Goal: Task Accomplishment & Management: Use online tool/utility

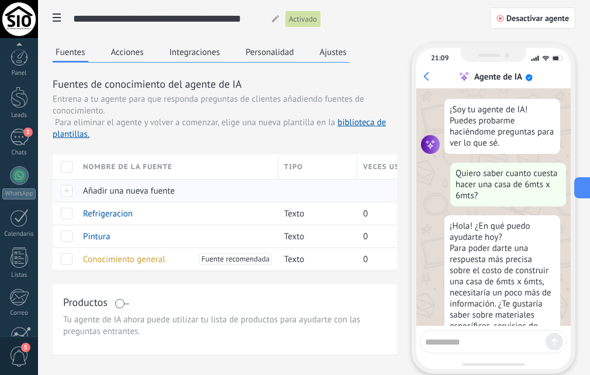
click at [79, 195] on div "Añadir una nueva fuente" at bounding box center [174, 190] width 195 height 22
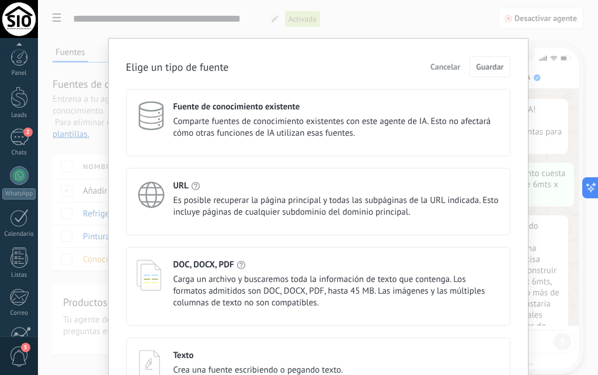
scroll to position [868, 0]
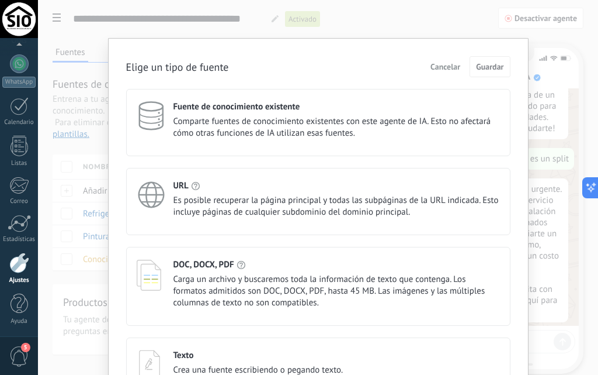
click at [215, 363] on div "Texto Crea una fuente escribiendo o pegando texto." at bounding box center [259, 362] width 170 height 26
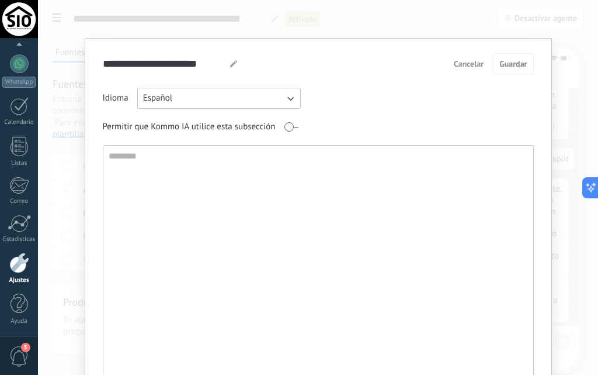
click at [138, 182] on textarea at bounding box center [317, 270] width 428 height 251
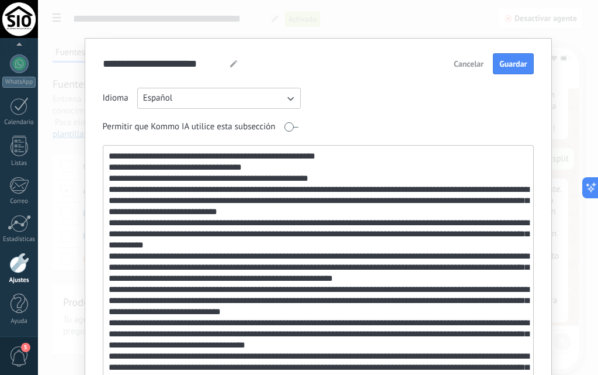
scroll to position [22, 0]
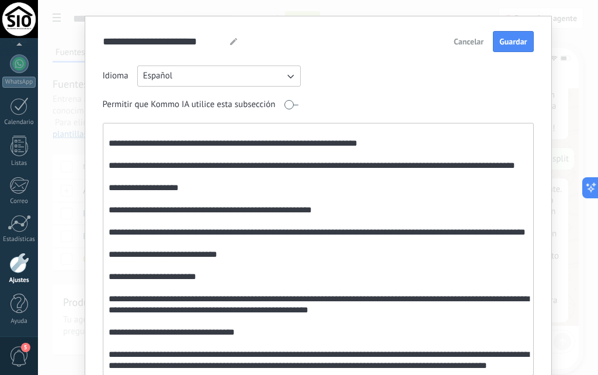
type textarea "**********"
click at [230, 44] on use at bounding box center [233, 41] width 7 height 7
drag, startPoint x: 214, startPoint y: 40, endPoint x: 71, endPoint y: 36, distance: 143.2
click at [71, 36] on div "**********" at bounding box center [318, 187] width 560 height 375
type input "**********"
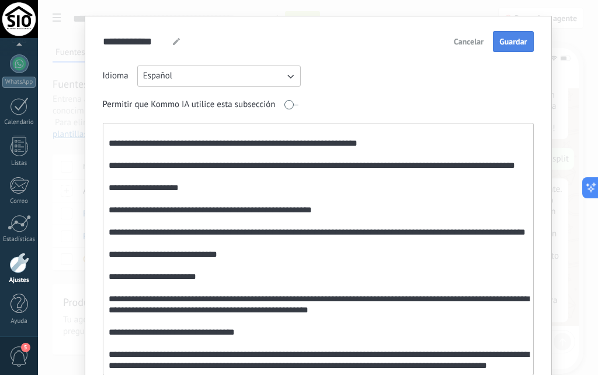
click at [522, 45] on span "Guardar" at bounding box center [513, 41] width 27 height 8
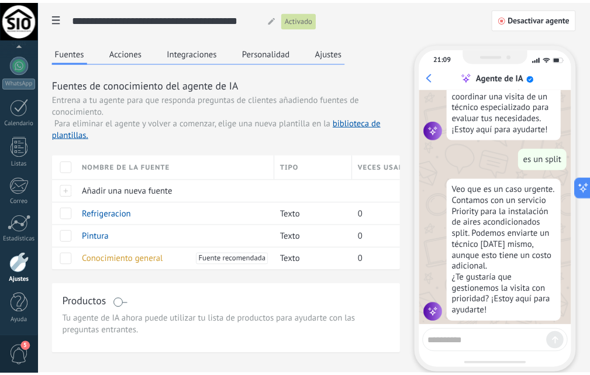
scroll to position [0, 0]
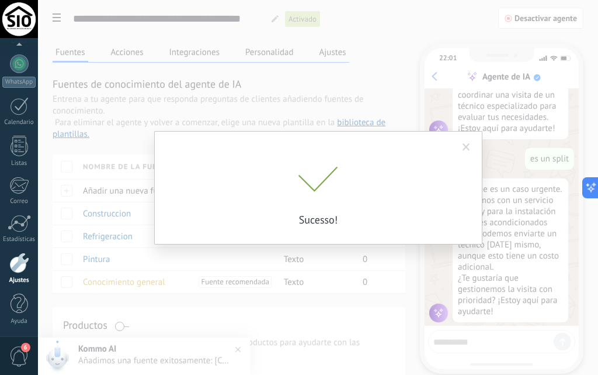
click at [467, 148] on span at bounding box center [467, 147] width 8 height 8
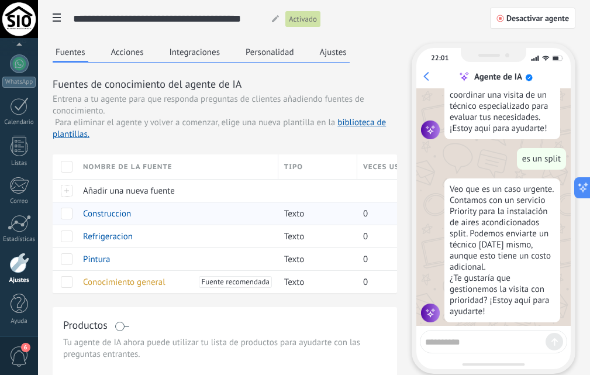
click at [61, 210] on span at bounding box center [67, 213] width 12 height 12
click at [65, 239] on span at bounding box center [67, 236] width 12 height 12
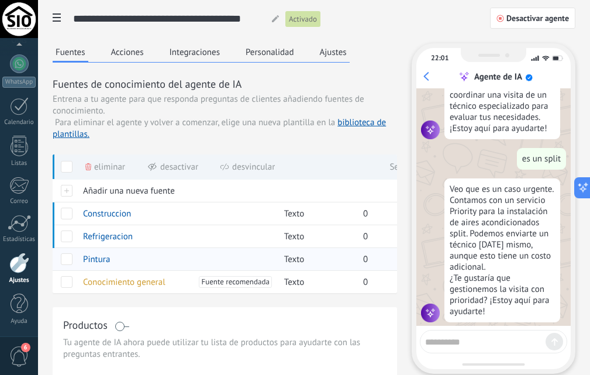
click at [65, 260] on span at bounding box center [67, 259] width 12 height 12
click at [64, 289] on div at bounding box center [65, 281] width 25 height 23
click at [68, 274] on div at bounding box center [65, 281] width 25 height 23
click at [65, 279] on span at bounding box center [67, 282] width 12 height 12
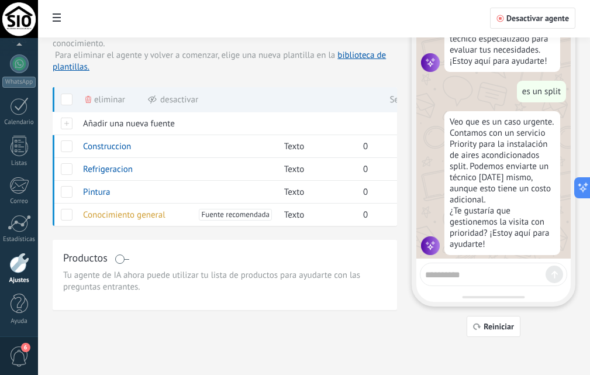
click at [478, 272] on textarea at bounding box center [485, 272] width 120 height 15
type textarea "**********"
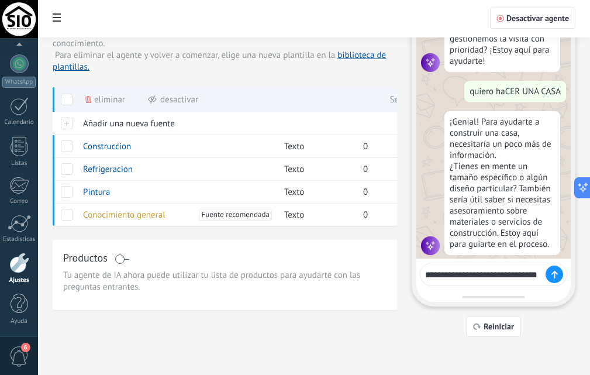
scroll to position [1059, 0]
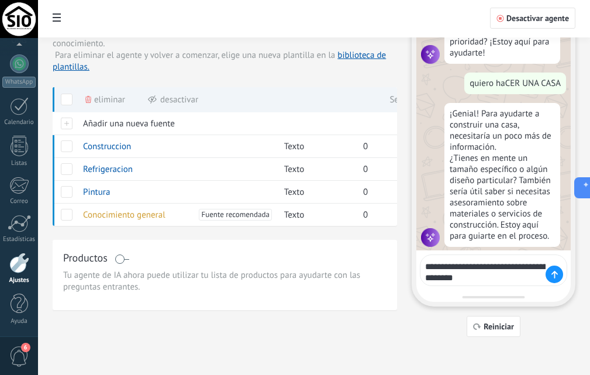
type textarea "**********"
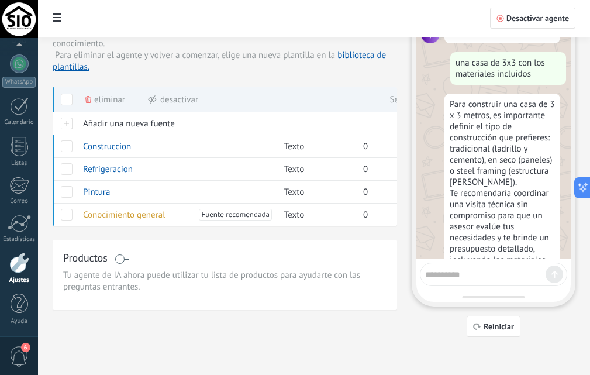
scroll to position [1251, 0]
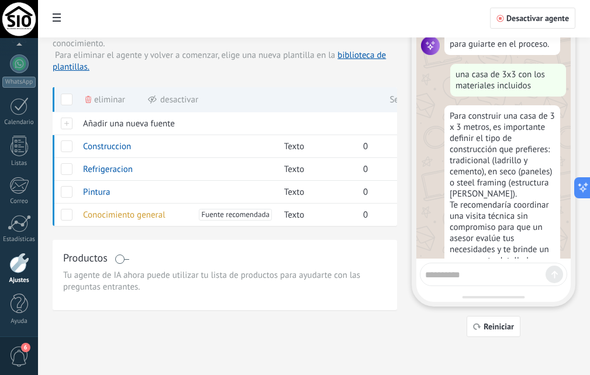
click at [491, 150] on div "Para construir una casa de 3 x 3 metros, es importante definir el tipo de const…" at bounding box center [502, 210] width 116 height 210
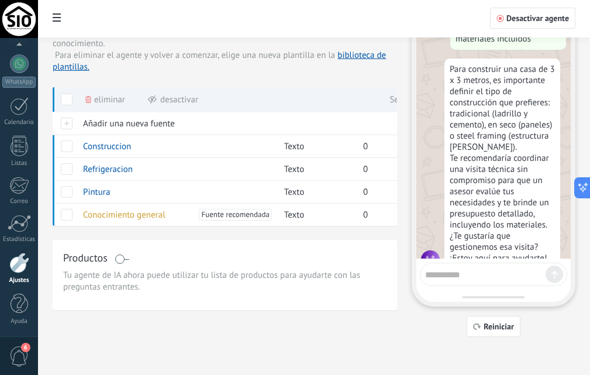
scroll to position [1312, 0]
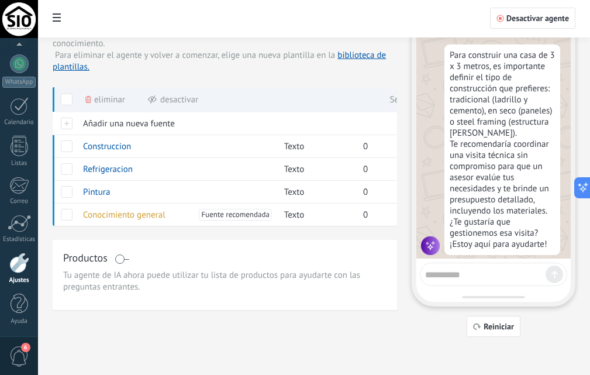
click at [441, 279] on textarea at bounding box center [485, 272] width 120 height 15
click at [457, 273] on textarea at bounding box center [485, 272] width 120 height 15
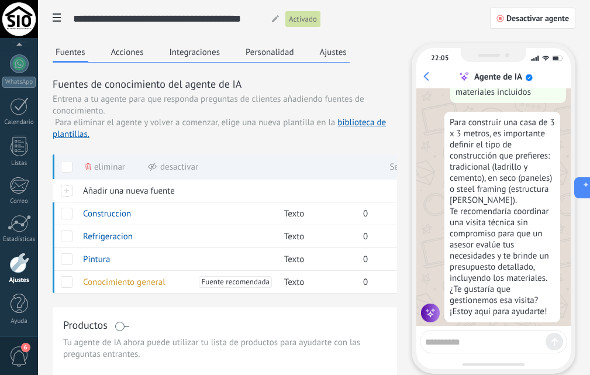
scroll to position [0, 39]
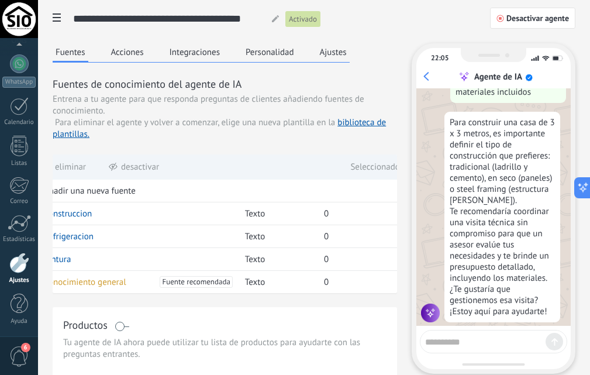
drag, startPoint x: 384, startPoint y: 164, endPoint x: 211, endPoint y: 152, distance: 172.8
click at [211, 152] on div "Fuentes de conocimiento del agente de IA Entrena a tu agente para que responda …" at bounding box center [225, 185] width 344 height 216
drag, startPoint x: 361, startPoint y: 171, endPoint x: 255, endPoint y: 175, distance: 105.8
click at [255, 175] on div "Eliminar Desactivar Seleccionado 4" at bounding box center [209, 167] width 393 height 26
click at [335, 162] on div "Eliminar Desactivar Seleccionado 4" at bounding box center [209, 167] width 393 height 26
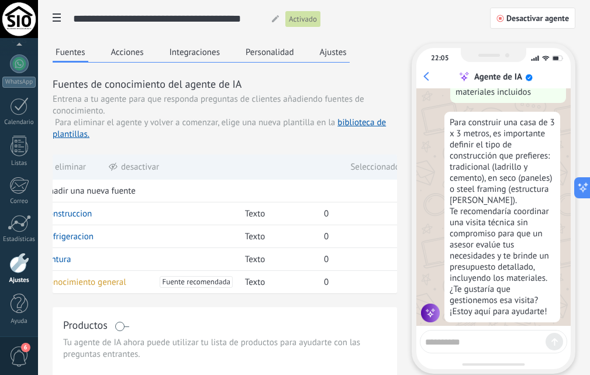
click at [367, 164] on div "Seleccionado 4" at bounding box center [378, 167] width 57 height 26
drag, startPoint x: 369, startPoint y: 164, endPoint x: 321, endPoint y: 159, distance: 48.7
click at [321, 159] on div "Eliminar Desactivar Seleccionado 4" at bounding box center [209, 167] width 393 height 26
click at [325, 158] on div "Eliminar Desactivar Seleccionado 4" at bounding box center [209, 167] width 393 height 26
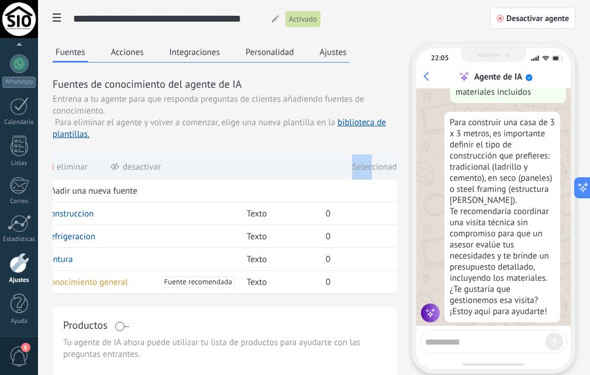
click at [335, 164] on div "Eliminar Desactivar Seleccionado 4" at bounding box center [211, 167] width 393 height 26
click at [363, 163] on div "Seleccionado 4" at bounding box center [380, 167] width 57 height 26
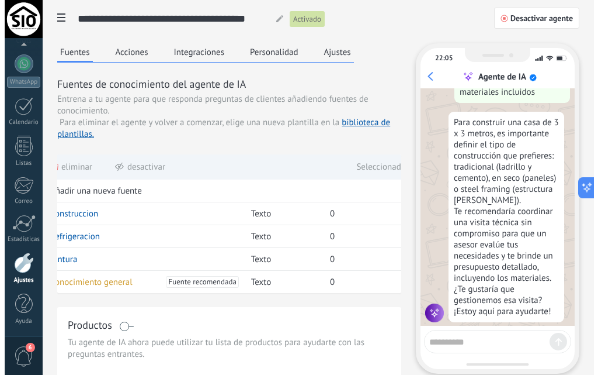
scroll to position [0, 0]
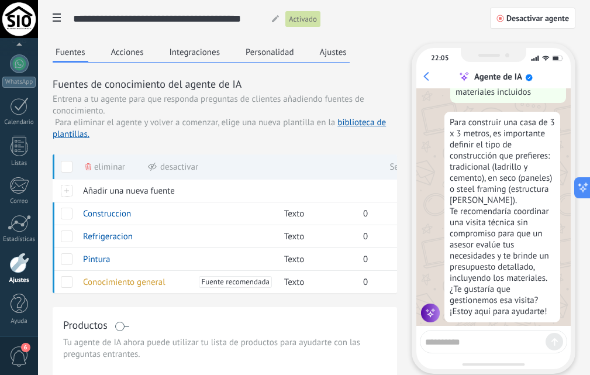
drag, startPoint x: 228, startPoint y: 170, endPoint x: 345, endPoint y: 165, distance: 116.9
click at [345, 165] on div "Eliminar Desactivar Seleccionado 4" at bounding box center [249, 167] width 393 height 26
click at [223, 138] on div "Entrena a tu agente para que responda preguntas de clientes añadiendo fuentes d…" at bounding box center [225, 116] width 344 height 47
click at [67, 188] on div at bounding box center [65, 190] width 25 height 23
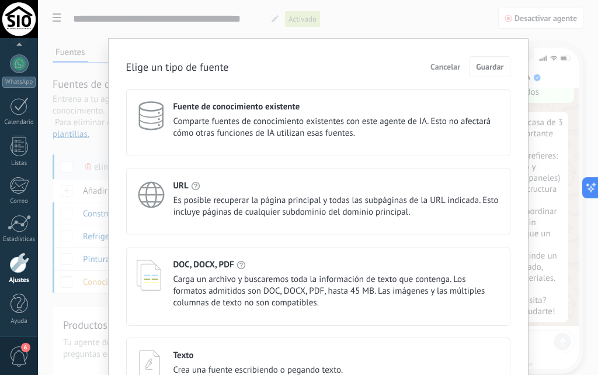
click at [190, 366] on span "Crea una fuente escribiendo o pegando texto." at bounding box center [259, 370] width 170 height 12
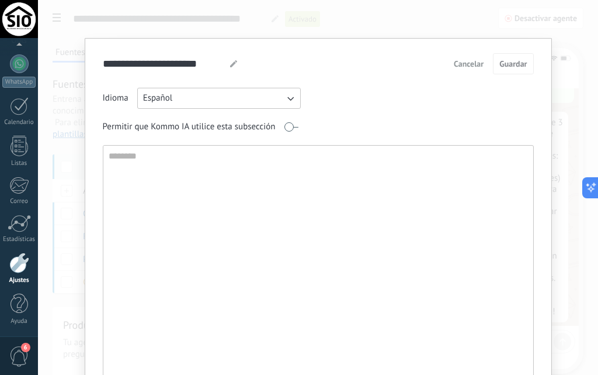
click at [203, 168] on textarea at bounding box center [317, 270] width 428 height 251
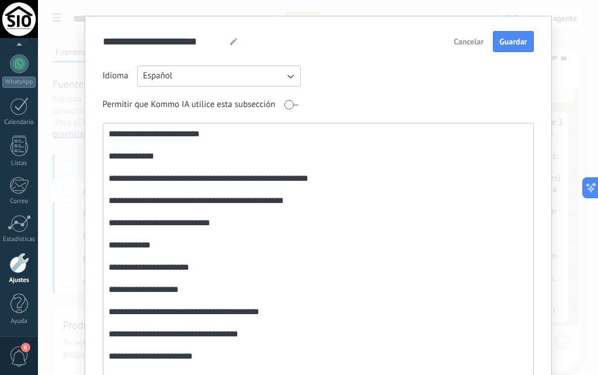
type textarea "**********"
click at [232, 39] on icon at bounding box center [233, 41] width 7 height 7
drag, startPoint x: 217, startPoint y: 40, endPoint x: 100, endPoint y: 49, distance: 117.2
click at [103, 49] on input "**********" at bounding box center [162, 41] width 118 height 20
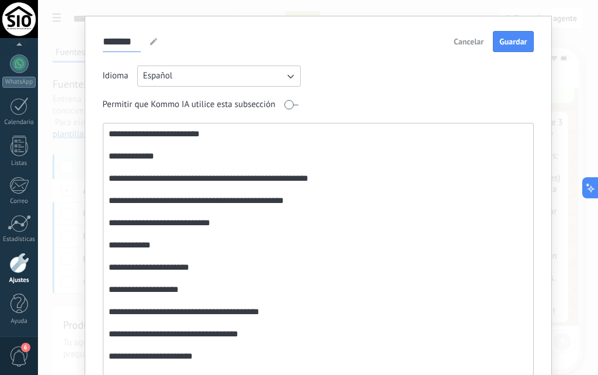
type input "********"
click at [511, 42] on span "Guardar" at bounding box center [513, 41] width 27 height 8
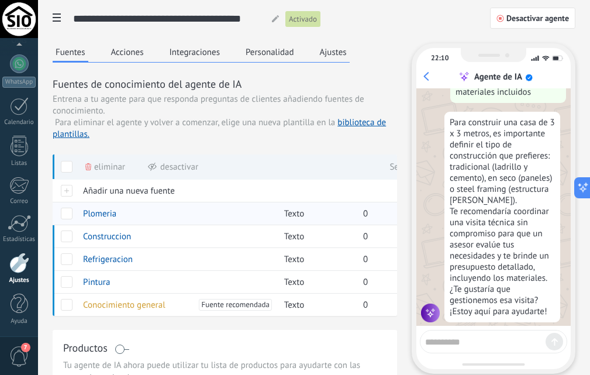
click at [64, 213] on span at bounding box center [67, 213] width 12 height 12
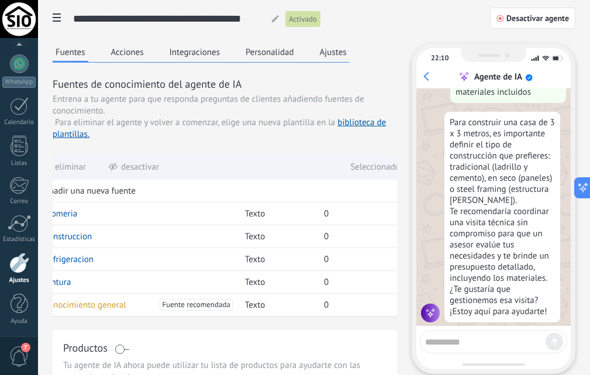
drag, startPoint x: 332, startPoint y: 171, endPoint x: 181, endPoint y: 179, distance: 151.5
click at [181, 179] on div "Eliminar Desactivar Seleccionado 5" at bounding box center [209, 167] width 393 height 26
drag, startPoint x: 315, startPoint y: 164, endPoint x: 254, endPoint y: 162, distance: 61.4
click at [254, 162] on div "Eliminar Desactivar Seleccionado 5" at bounding box center [209, 167] width 393 height 26
click at [215, 271] on div "Nombre de la fuente Tipo Veces usadas Añadir una nueva fuente Plomeria Texto 0 …" at bounding box center [204, 234] width 383 height 161
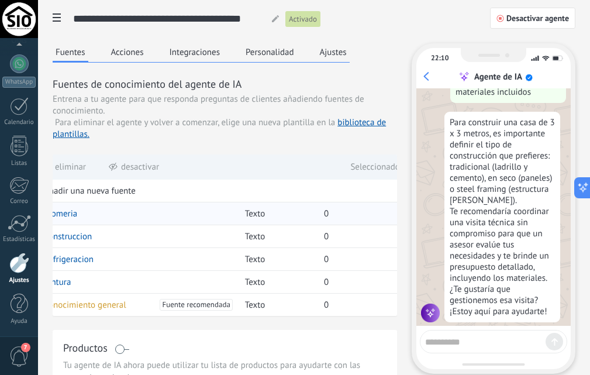
click at [327, 213] on span "0" at bounding box center [326, 213] width 5 height 11
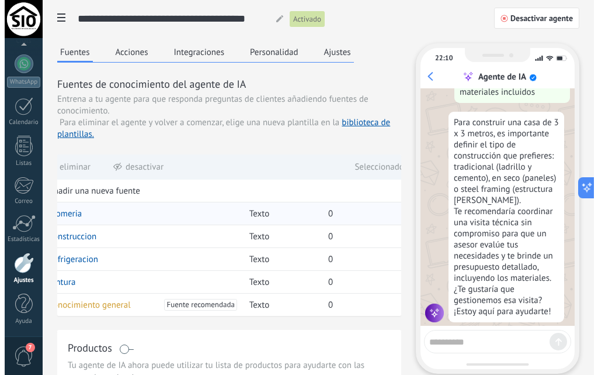
scroll to position [0, 0]
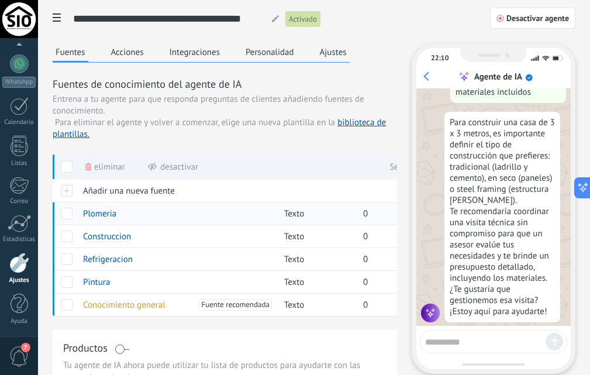
drag, startPoint x: 294, startPoint y: 211, endPoint x: 384, endPoint y: 214, distance: 90.0
click at [384, 214] on div "Plomeria Texto 0" at bounding box center [244, 213] width 383 height 23
click at [280, 139] on div "Entrena a tu agente para que responda preguntas de clientes añadiendo fuentes d…" at bounding box center [225, 116] width 344 height 47
click at [115, 192] on span "Añadir una nueva fuente" at bounding box center [129, 190] width 92 height 11
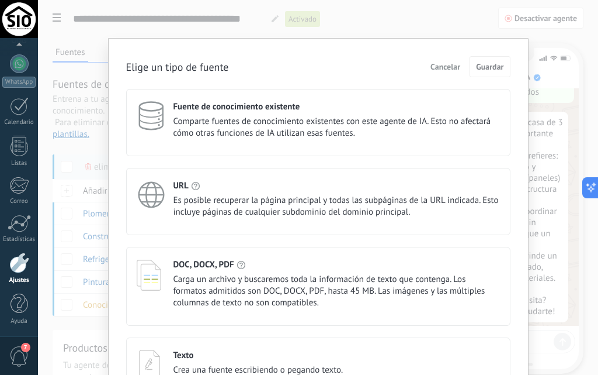
click at [211, 360] on div "Texto" at bounding box center [259, 354] width 170 height 11
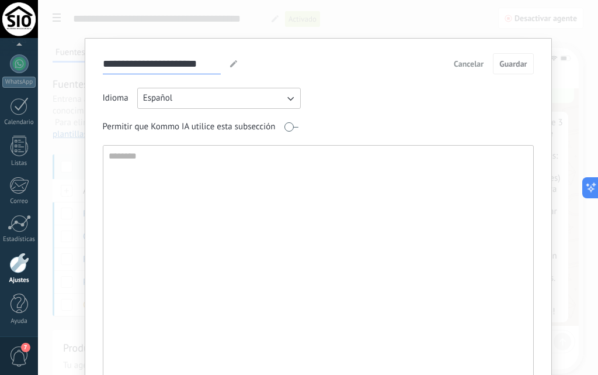
drag, startPoint x: 215, startPoint y: 64, endPoint x: 96, endPoint y: 58, distance: 118.8
click at [96, 58] on div "**********" at bounding box center [318, 226] width 467 height 377
click at [227, 65] on div at bounding box center [233, 63] width 15 height 7
drag, startPoint x: 217, startPoint y: 65, endPoint x: 83, endPoint y: 46, distance: 135.1
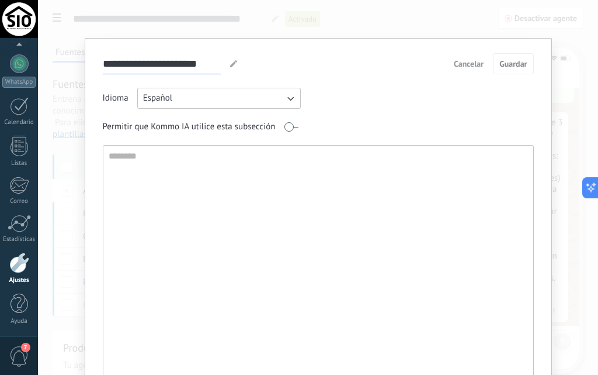
click at [85, 46] on div "**********" at bounding box center [318, 226] width 467 height 377
click at [237, 60] on div at bounding box center [233, 63] width 18 height 21
click at [233, 61] on icon at bounding box center [233, 63] width 7 height 7
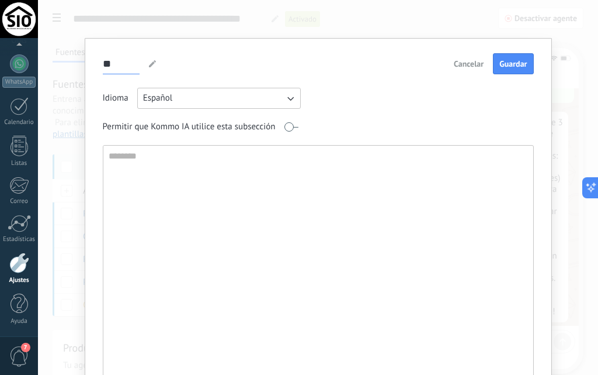
type input "*"
type input "**********"
click at [177, 158] on textarea at bounding box center [317, 270] width 428 height 251
paste textarea "**********"
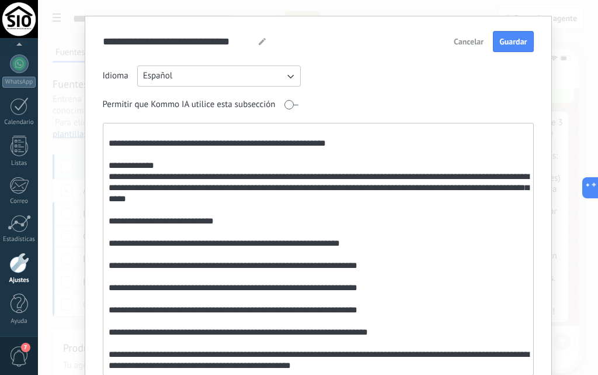
scroll to position [79, 0]
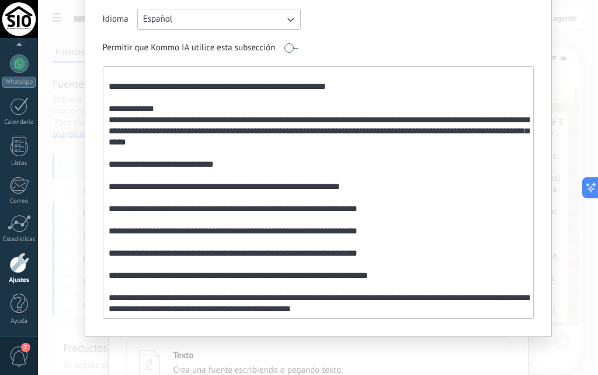
click at [384, 306] on textarea at bounding box center [317, 192] width 428 height 251
paste textarea "**********"
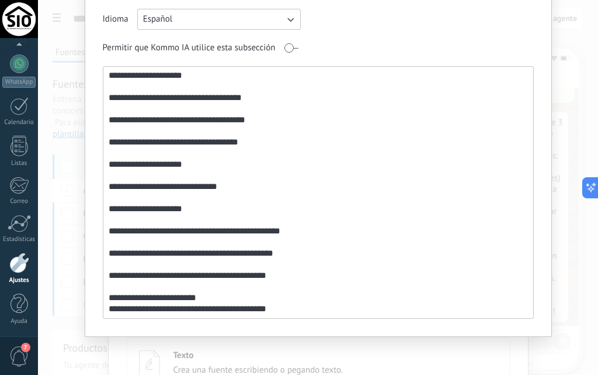
scroll to position [1745, 0]
type textarea "**********"
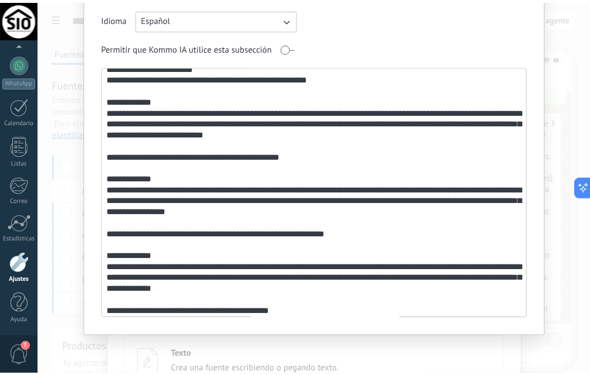
scroll to position [0, 0]
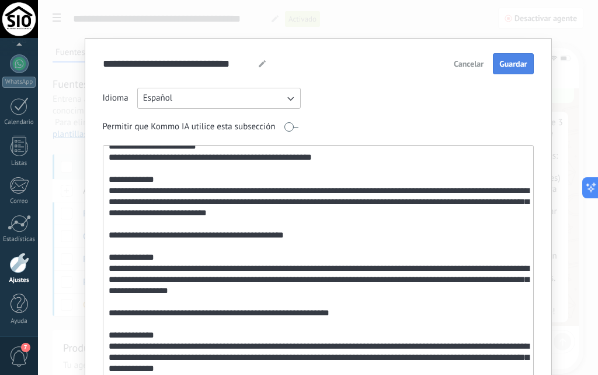
click at [515, 70] on button "Guardar" at bounding box center [513, 63] width 40 height 21
